Goal: Task Accomplishment & Management: Manage account settings

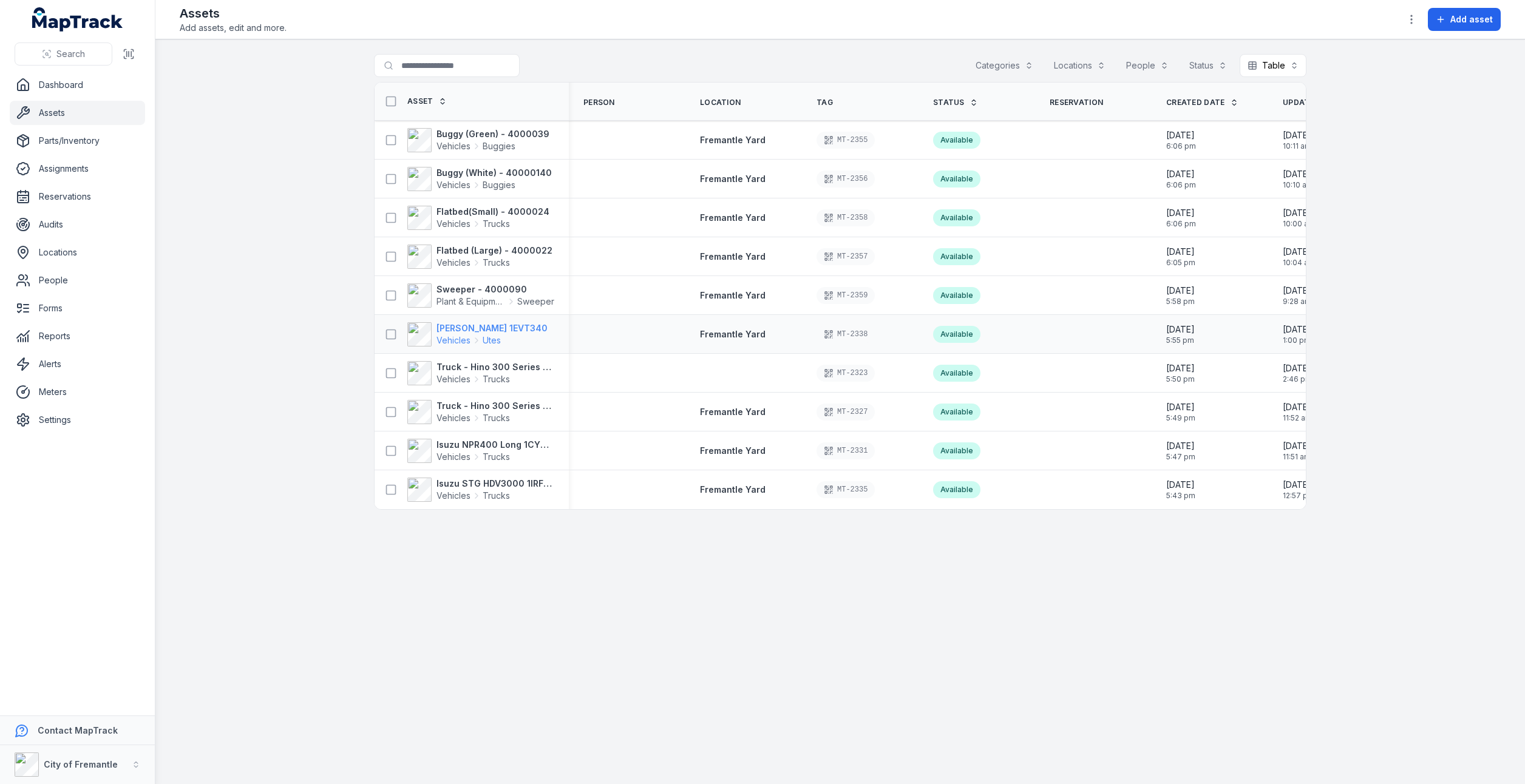
click at [449, 341] on span "Vehicles" at bounding box center [453, 340] width 34 height 12
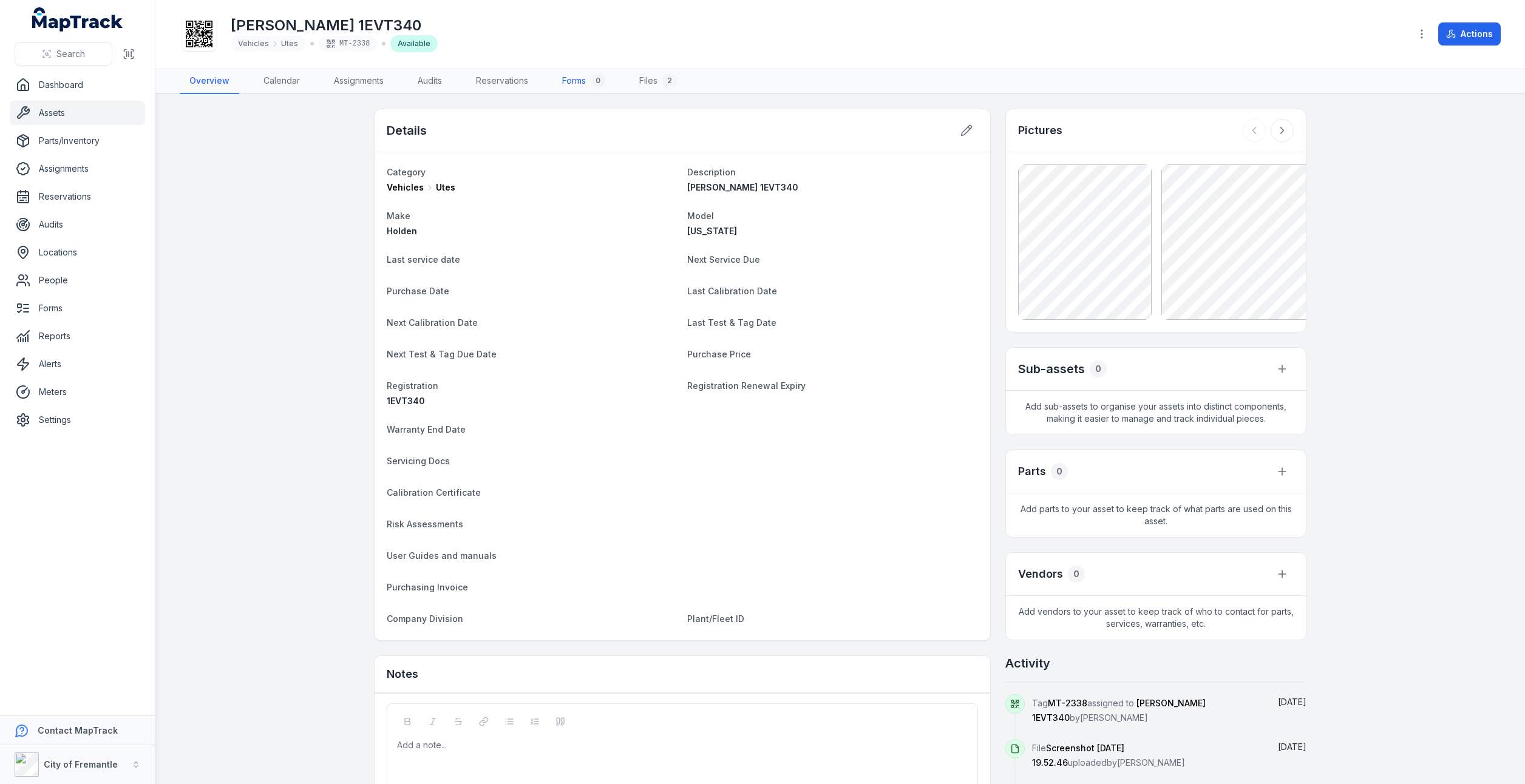
click at [594, 78] on div "0" at bounding box center [598, 81] width 15 height 15
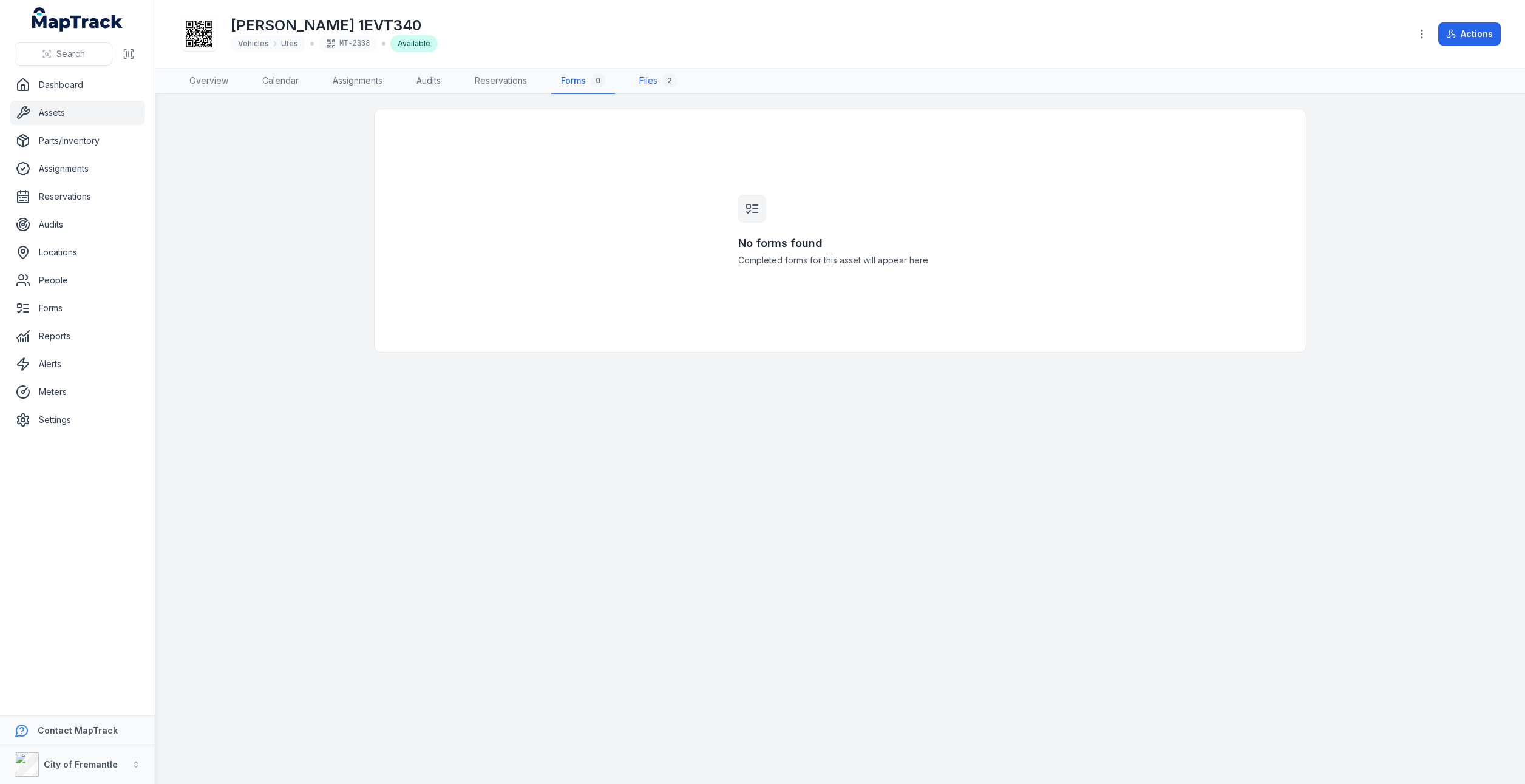
click at [648, 79] on link "Files 2" at bounding box center [658, 81] width 57 height 25
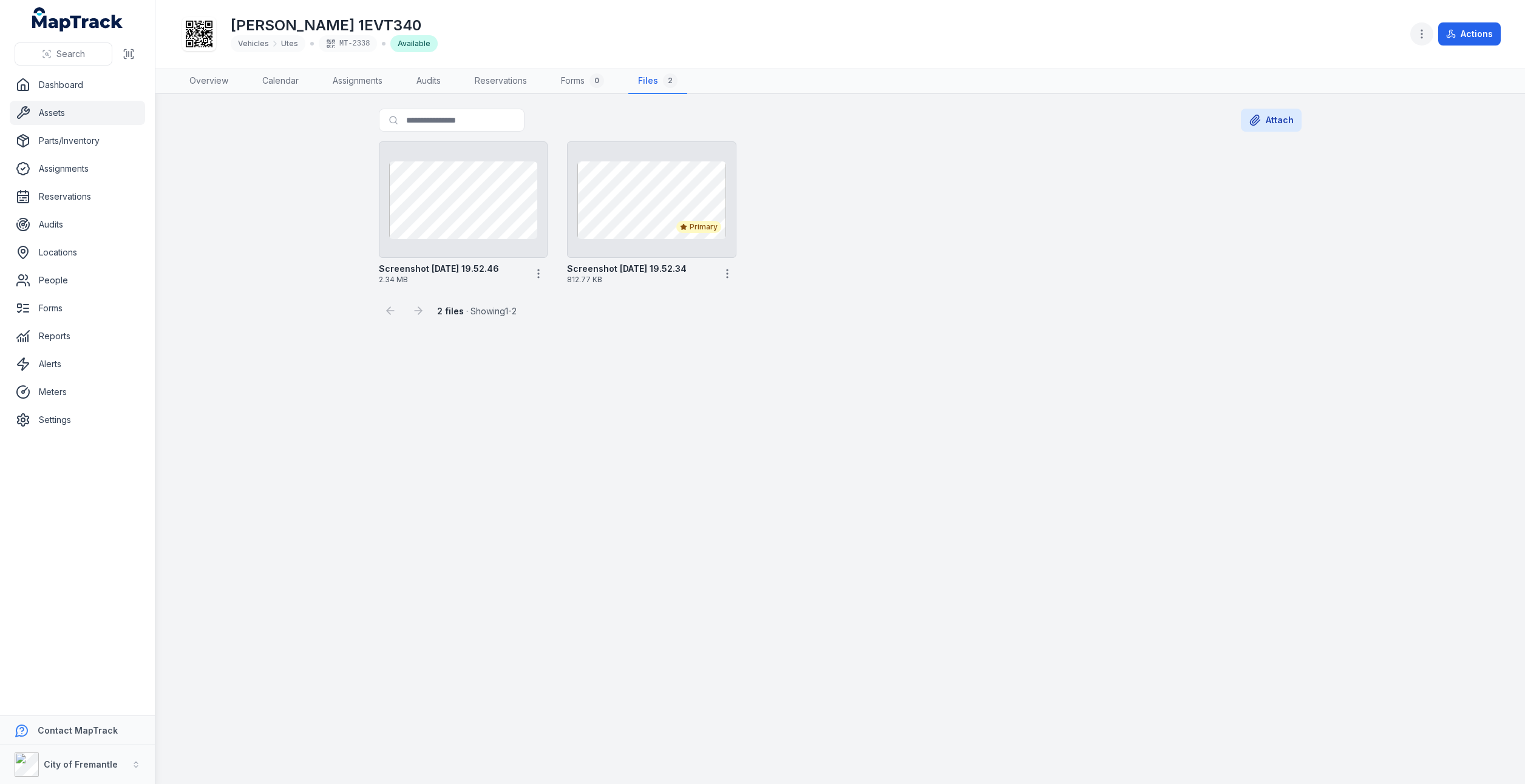
click at [1423, 35] on icon "button" at bounding box center [1421, 34] width 12 height 12
click at [1334, 166] on div "Edit asset forms" at bounding box center [1361, 163] width 136 height 22
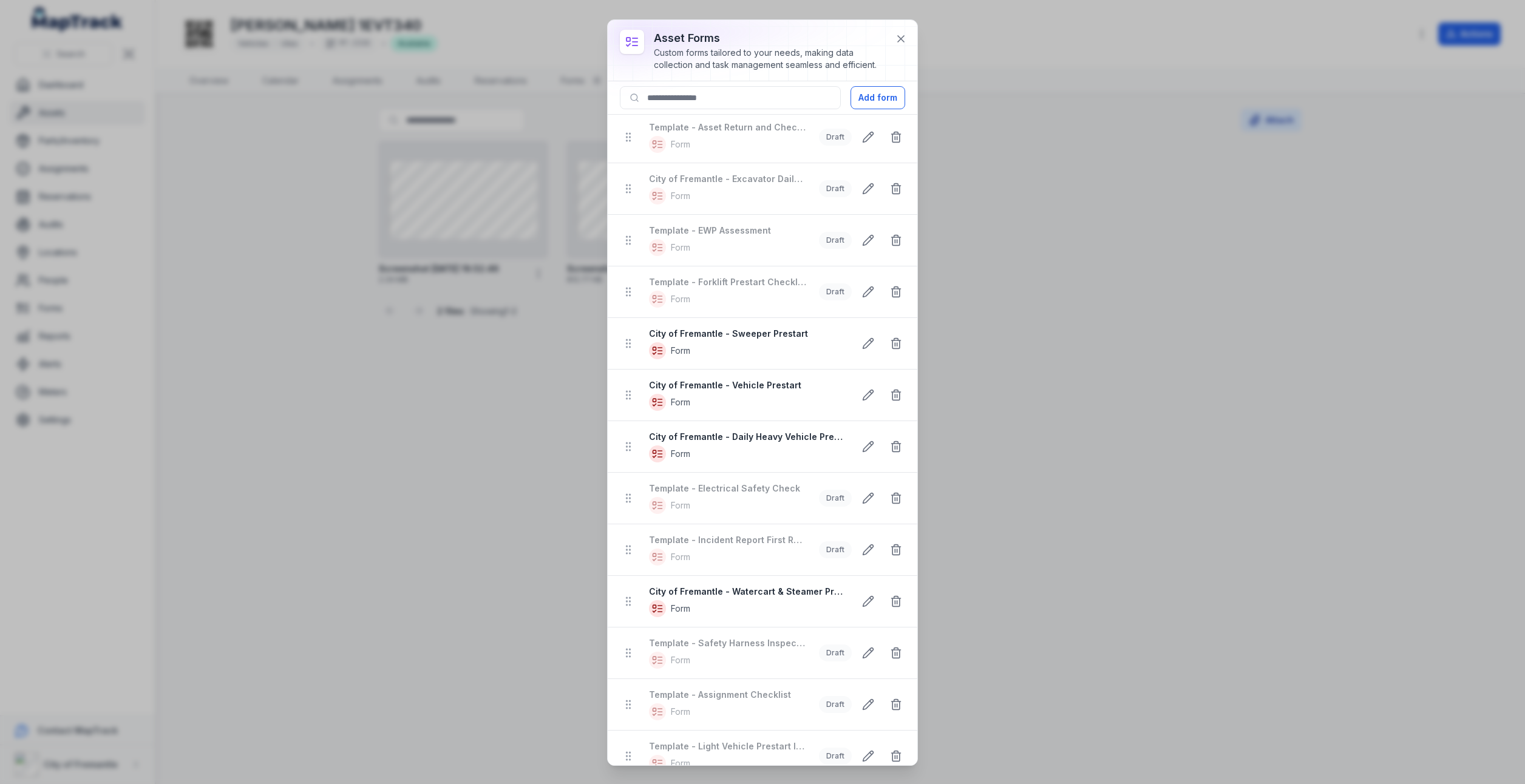
scroll to position [423, 0]
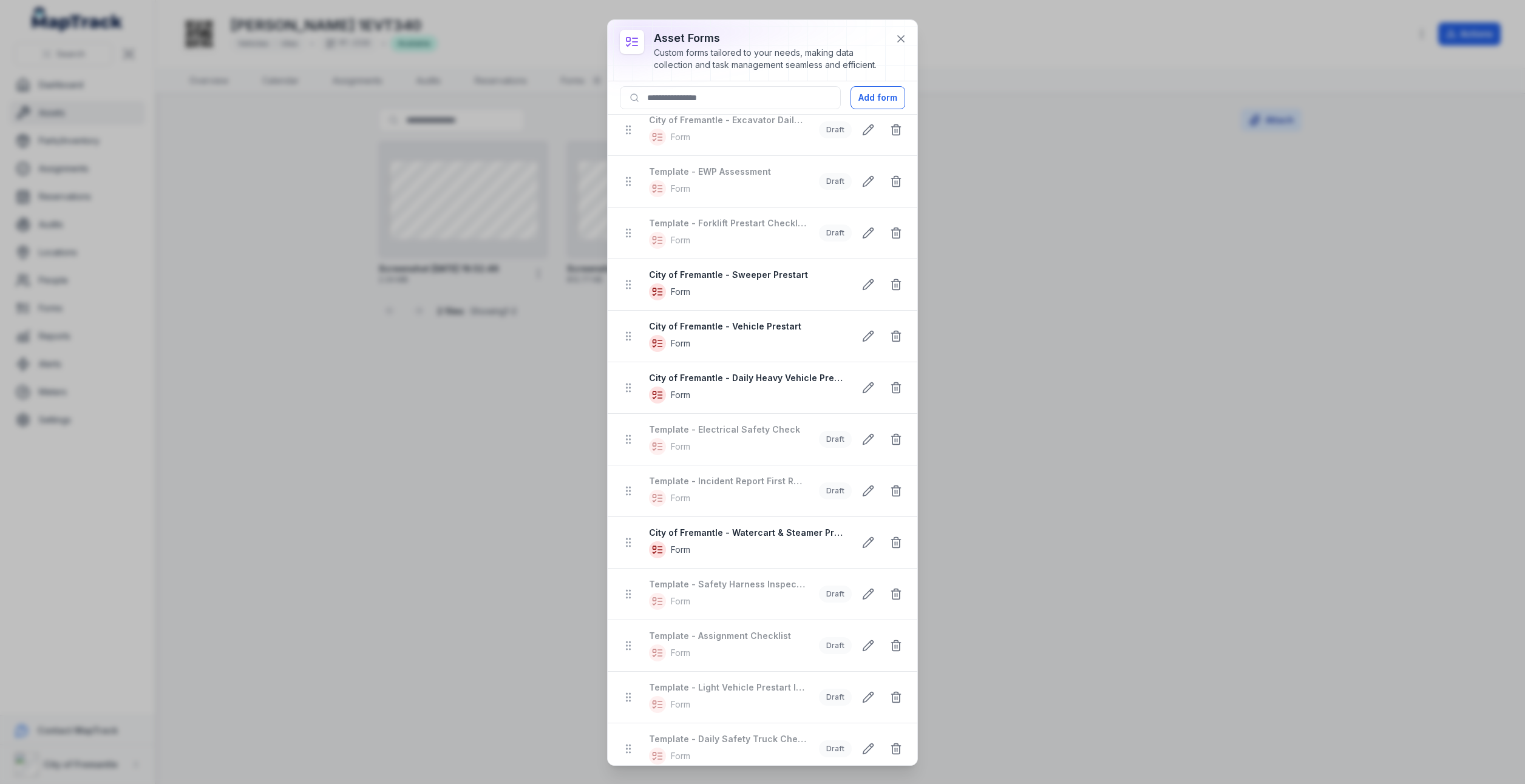
click at [444, 415] on div "asset forms Custom forms tailored to your needs, making data collection and tas…" at bounding box center [762, 392] width 1525 height 784
click at [697, 379] on div "City of Fremantle - Daily Heavy Vehicle Prestart Form" at bounding box center [746, 387] width 196 height 31
click at [857, 383] on button at bounding box center [868, 387] width 23 height 23
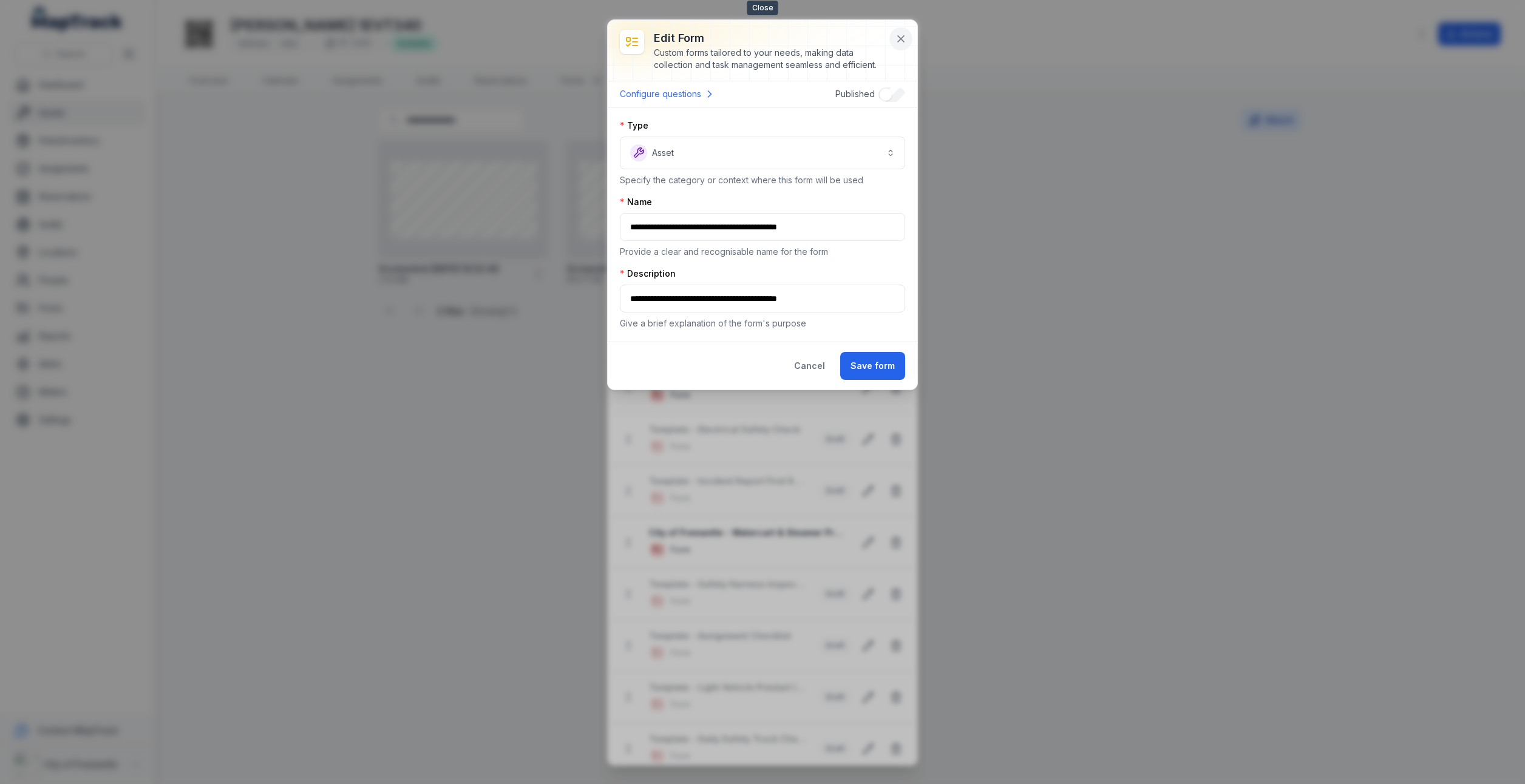
click at [895, 34] on icon at bounding box center [901, 39] width 12 height 12
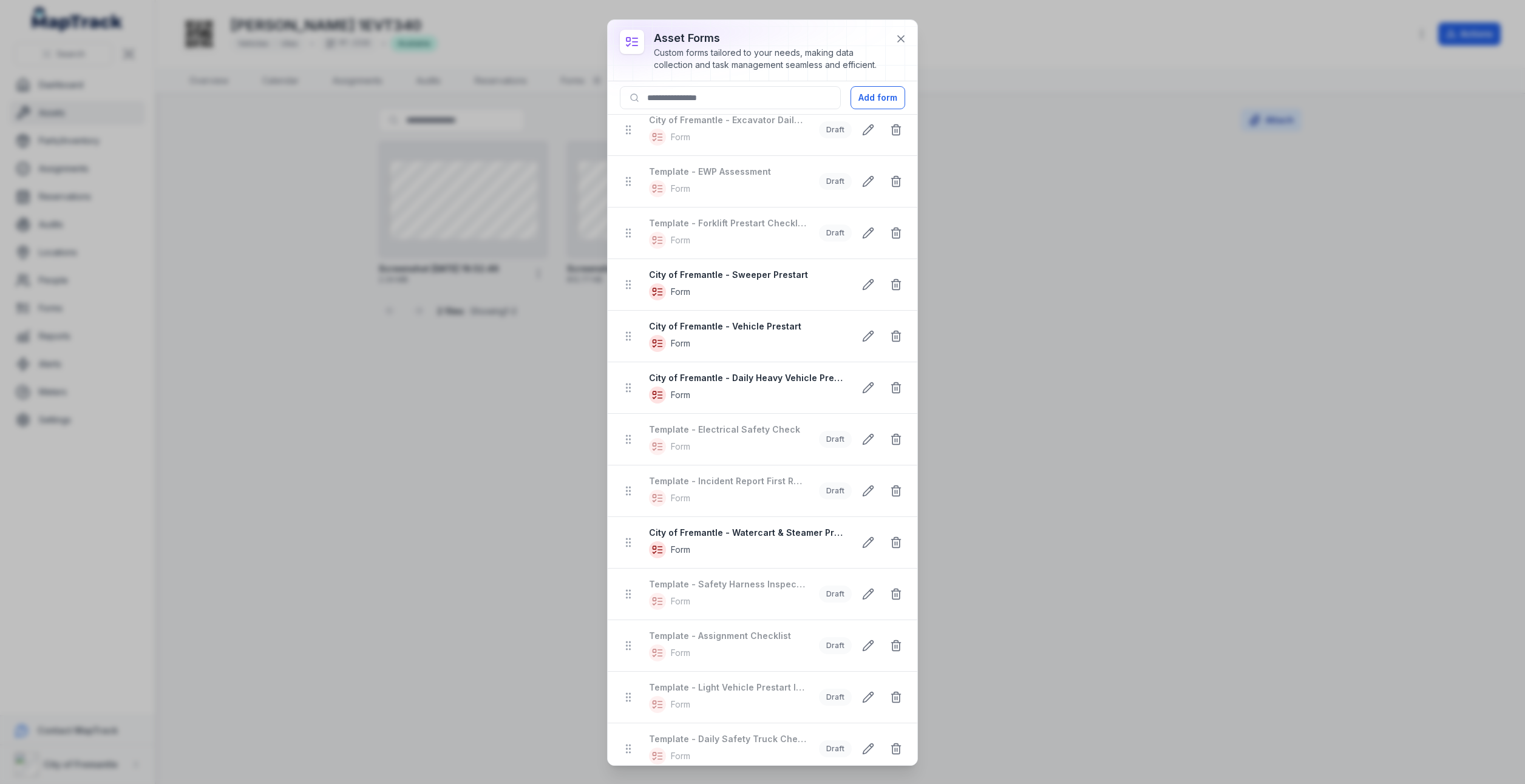
click at [521, 368] on div "asset forms Custom forms tailored to your needs, making data collection and tas…" at bounding box center [762, 392] width 1525 height 784
click at [908, 39] on button at bounding box center [900, 38] width 23 height 23
